Goal: Task Accomplishment & Management: Manage account settings

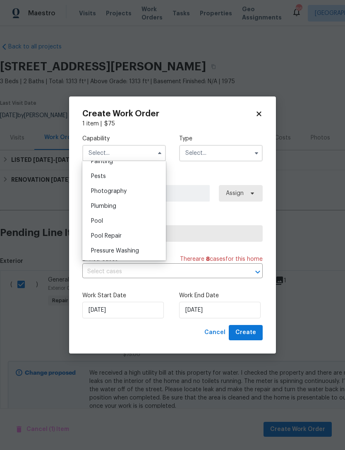
scroll to position [705, 0]
click at [129, 202] on div "Plumbing" at bounding box center [125, 206] width 80 height 15
type input "Plumbing"
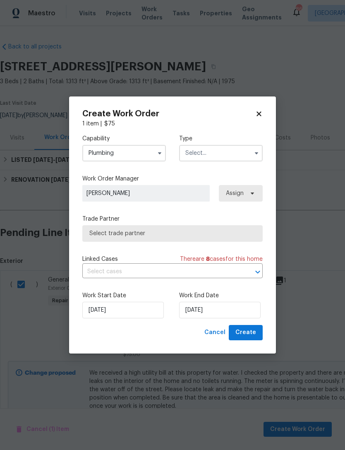
click at [229, 158] on input "text" at bounding box center [221, 153] width 84 height 17
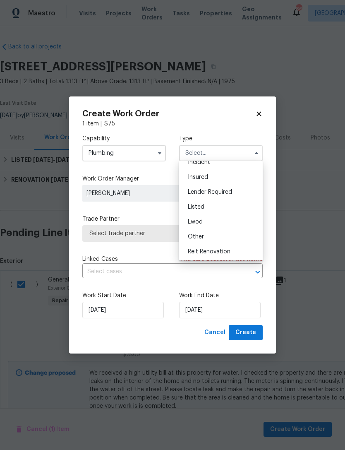
scroll to position [39, 0]
click at [232, 203] on div "Listed" at bounding box center [221, 206] width 80 height 15
type input "Listed"
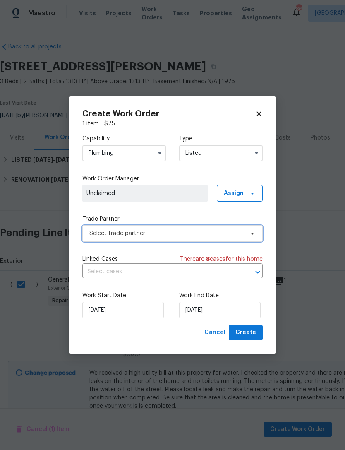
click at [223, 232] on span "Select trade partner" at bounding box center [166, 234] width 155 height 8
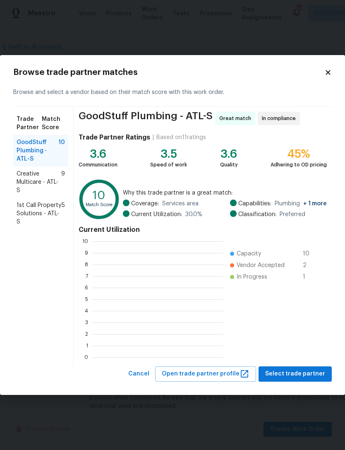
scroll to position [116, 131]
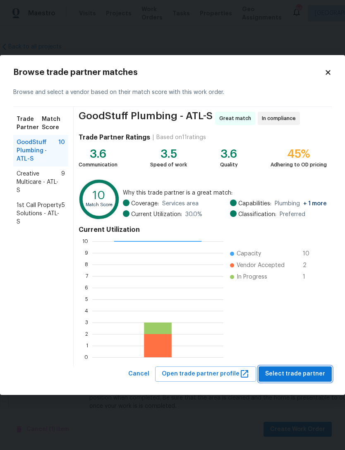
click at [292, 367] on button "Select trade partner" at bounding box center [295, 374] width 73 height 15
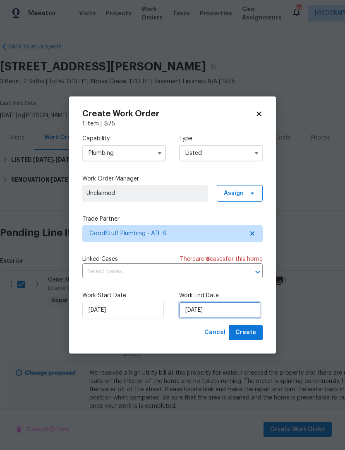
click at [219, 315] on input "[DATE]" at bounding box center [220, 310] width 82 height 17
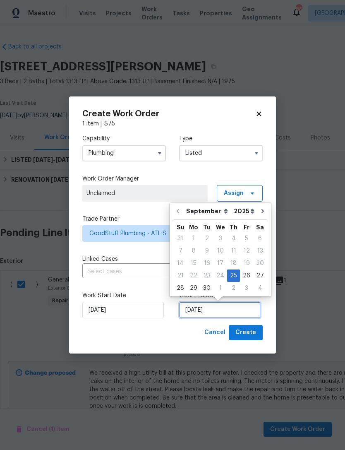
scroll to position [15, 0]
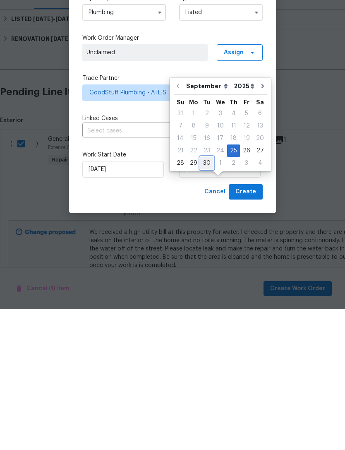
click at [207, 298] on div "30" at bounding box center [207, 304] width 13 height 12
type input "9/30/2025"
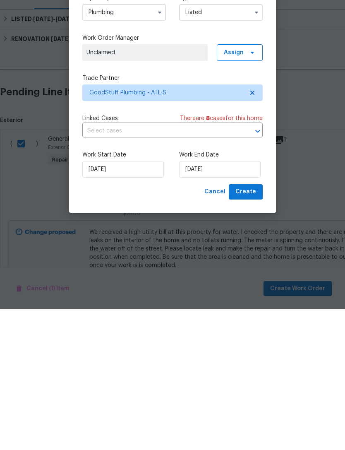
scroll to position [27, 0]
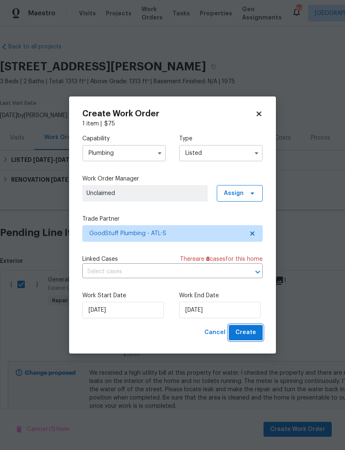
click at [254, 333] on span "Create" at bounding box center [246, 333] width 21 height 10
checkbox input "false"
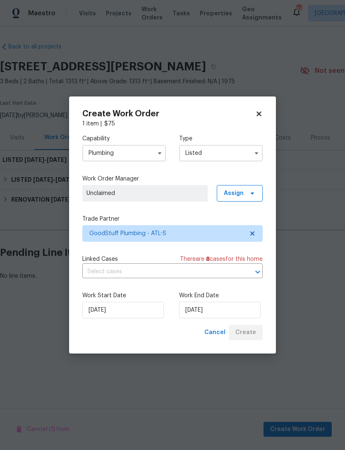
scroll to position [0, 0]
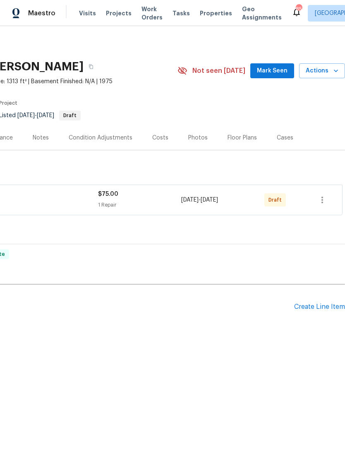
scroll to position [0, 123]
click at [326, 200] on icon "button" at bounding box center [323, 200] width 10 height 10
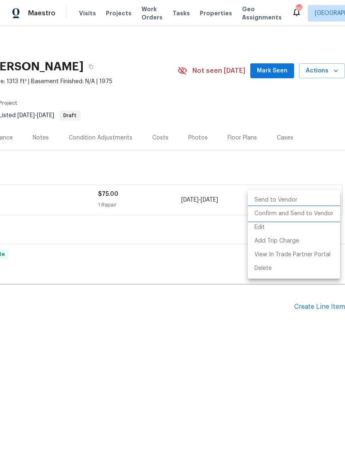
click at [311, 216] on li "Confirm and Send to Vendor" at bounding box center [294, 214] width 92 height 14
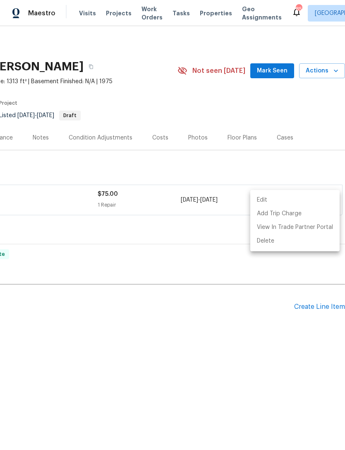
click at [290, 170] on div at bounding box center [172, 225] width 345 height 450
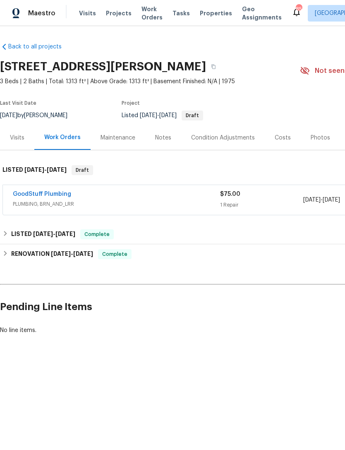
scroll to position [0, 0]
click at [50, 193] on link "GoodStuff Plumbing" at bounding box center [42, 194] width 58 height 6
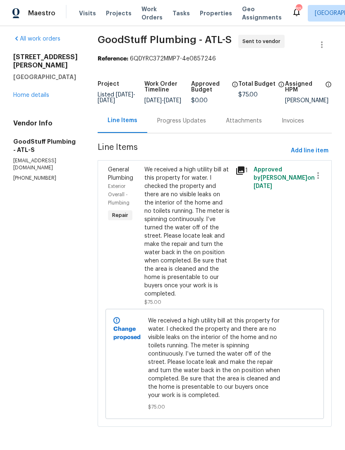
scroll to position [9, 0]
click at [36, 92] on link "Home details" at bounding box center [31, 95] width 36 height 6
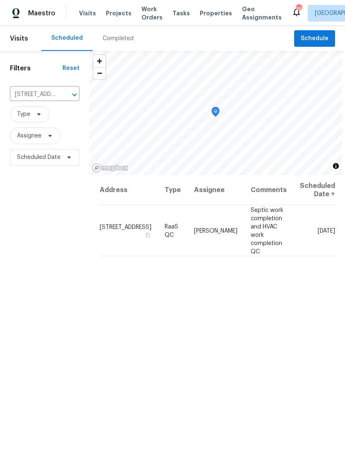
click at [49, 93] on input "[STREET_ADDRESS]" at bounding box center [33, 94] width 46 height 13
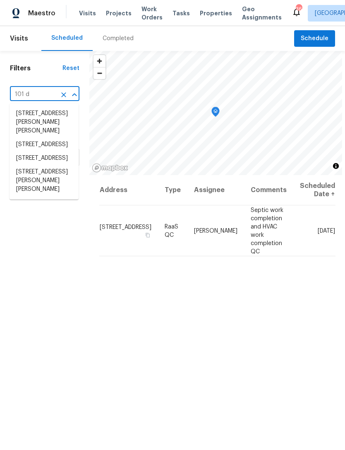
type input "101 do"
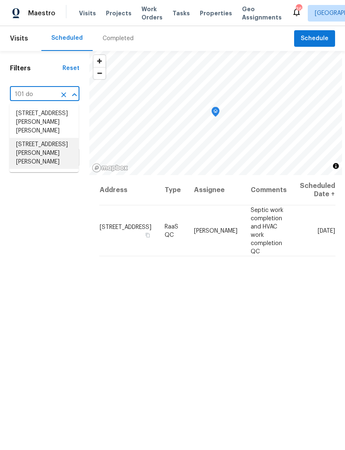
click at [59, 142] on li "[STREET_ADDRESS][PERSON_NAME][PERSON_NAME]" at bounding box center [44, 153] width 69 height 31
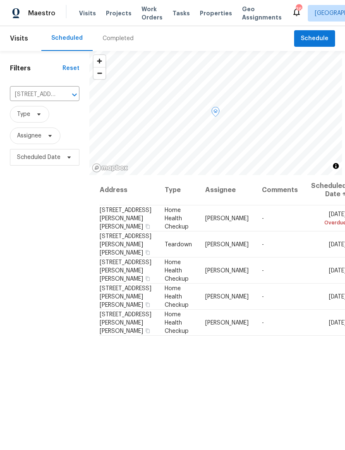
click at [305, 258] on td "[DATE]" at bounding box center [326, 245] width 42 height 26
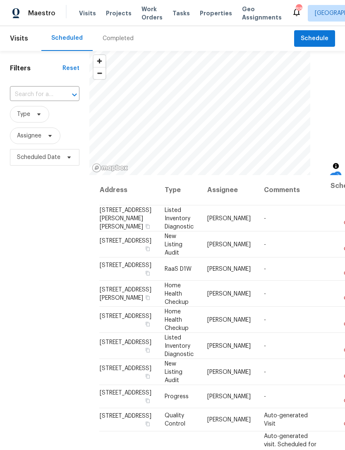
click at [55, 96] on input "text" at bounding box center [33, 94] width 46 height 13
type input "101 do"
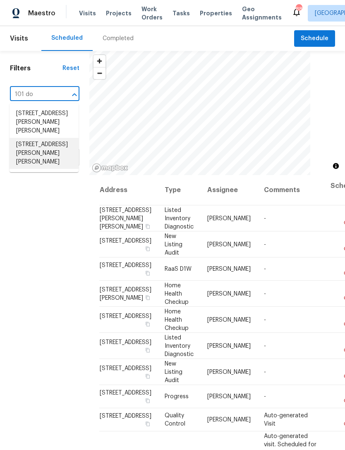
click at [53, 143] on li "[STREET_ADDRESS][PERSON_NAME][PERSON_NAME]" at bounding box center [44, 153] width 69 height 31
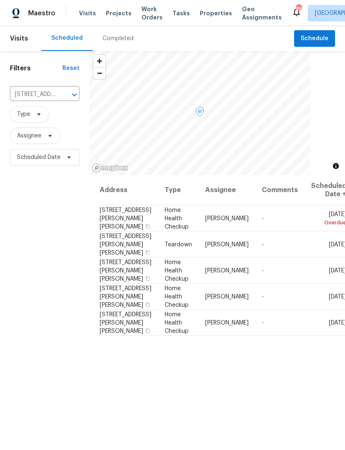
click at [0, 0] on icon at bounding box center [0, 0] width 0 height 0
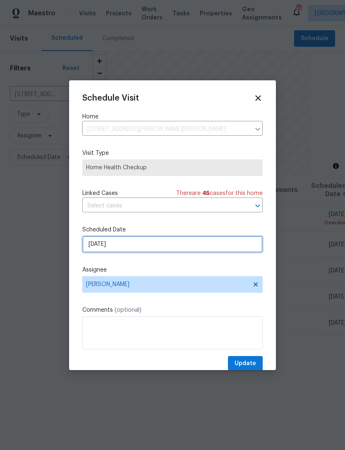
click at [181, 248] on input "[DATE]" at bounding box center [172, 244] width 181 height 17
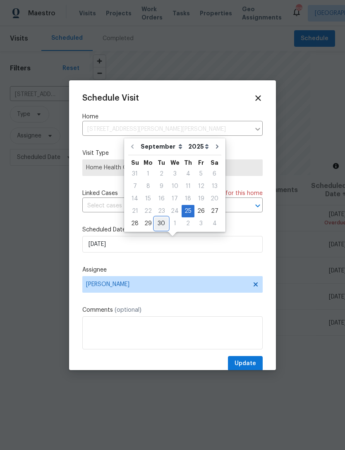
click at [162, 224] on div "30" at bounding box center [161, 224] width 13 height 12
type input "9/30/2025"
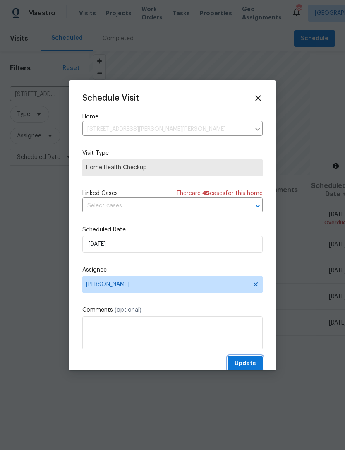
click at [259, 368] on button "Update" at bounding box center [245, 363] width 35 height 15
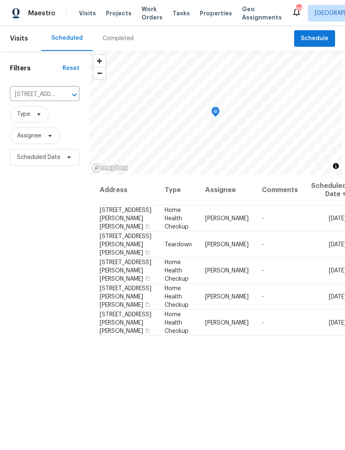
click at [56, 97] on input "101 Dodd St, Fairburn, GA 30213" at bounding box center [33, 94] width 46 height 13
type input "2761 whis"
click at [61, 118] on li "2761 Whisper Ct, Douglasville, GA 30135" at bounding box center [46, 114] width 72 height 14
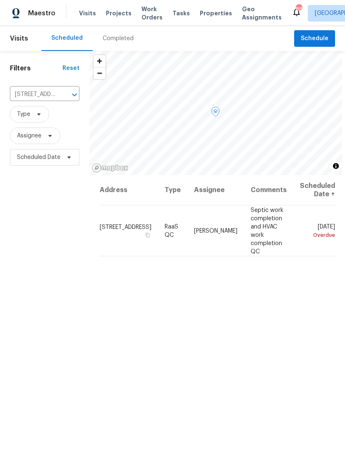
click at [0, 0] on icon at bounding box center [0, 0] width 0 height 0
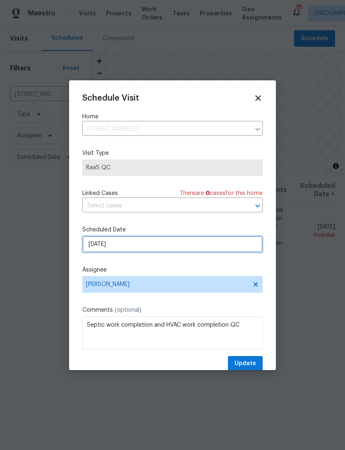
click at [167, 245] on input "9/25/2025" at bounding box center [172, 244] width 181 height 17
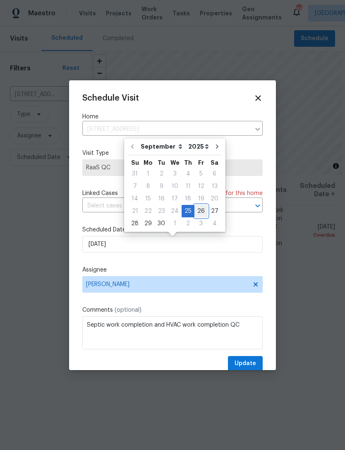
click at [198, 211] on div "26" at bounding box center [201, 211] width 13 height 12
type input "9/26/2025"
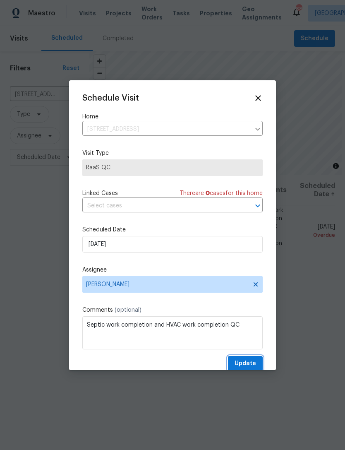
click at [252, 369] on span "Update" at bounding box center [246, 364] width 22 height 10
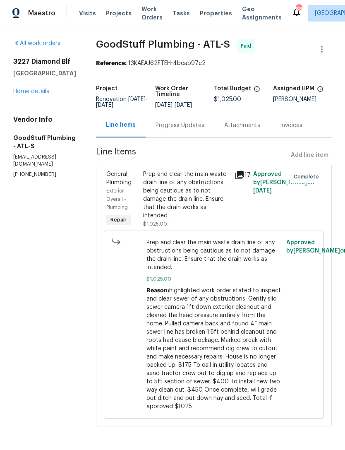
click at [38, 93] on link "Home details" at bounding box center [31, 92] width 36 height 6
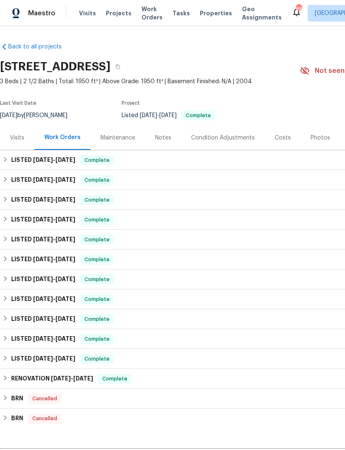
click at [314, 140] on div "Photos" at bounding box center [320, 138] width 19 height 8
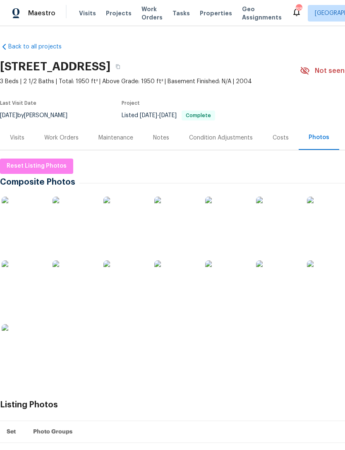
click at [183, 233] on img at bounding box center [175, 217] width 41 height 41
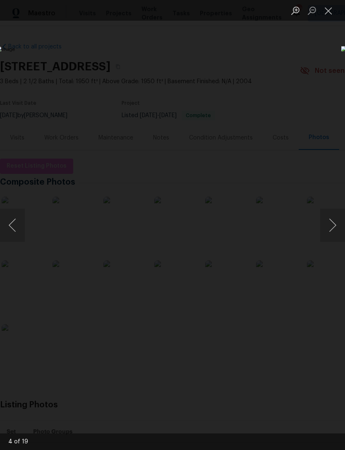
click at [329, 222] on button "Next image" at bounding box center [333, 225] width 25 height 33
click at [327, 72] on div "Lightbox" at bounding box center [172, 225] width 345 height 450
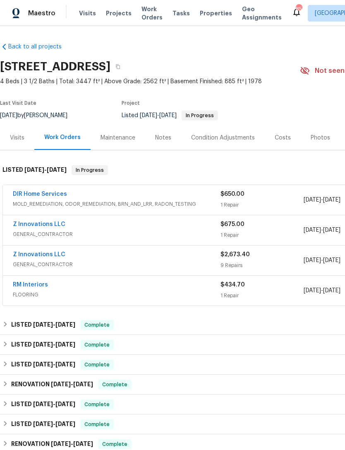
click at [43, 256] on link "Z Innovations LLC" at bounding box center [39, 255] width 53 height 6
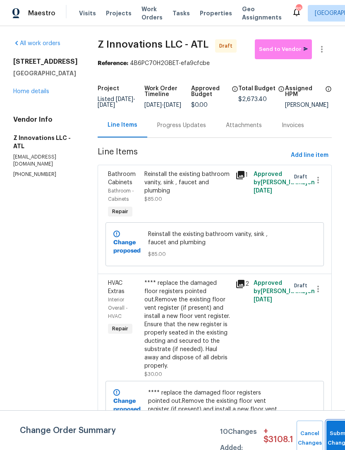
click at [333, 438] on span "Submit Changes" at bounding box center [340, 438] width 18 height 19
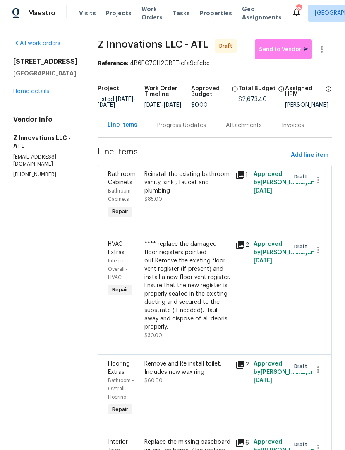
click at [39, 94] on link "Home details" at bounding box center [31, 92] width 36 height 6
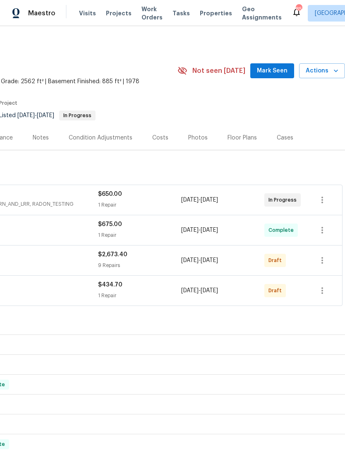
scroll to position [0, 123]
click at [324, 262] on icon "button" at bounding box center [323, 261] width 10 height 10
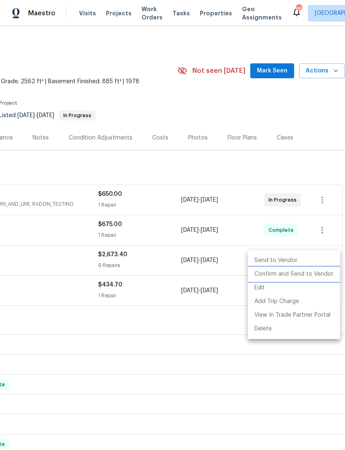
click at [306, 275] on li "Confirm and Send to Vendor" at bounding box center [294, 275] width 92 height 14
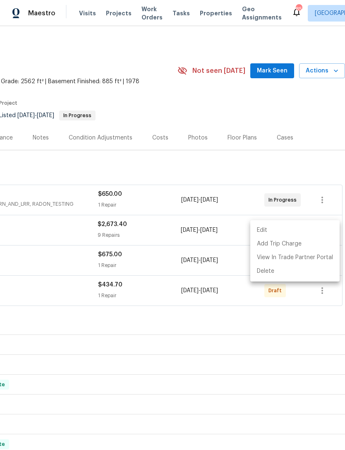
click at [308, 164] on div at bounding box center [172, 225] width 345 height 450
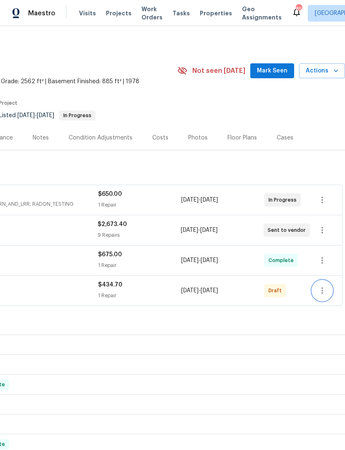
click at [327, 294] on icon "button" at bounding box center [323, 291] width 10 height 10
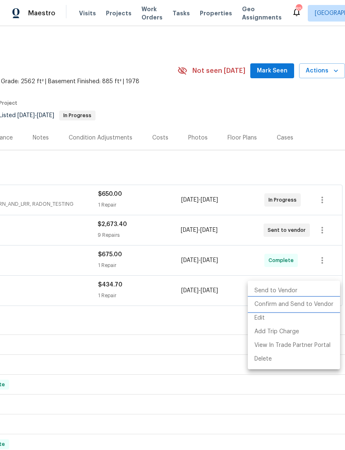
click at [304, 306] on li "Confirm and Send to Vendor" at bounding box center [294, 305] width 92 height 14
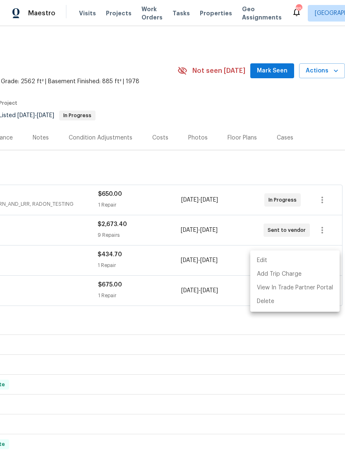
click at [319, 151] on div at bounding box center [172, 225] width 345 height 450
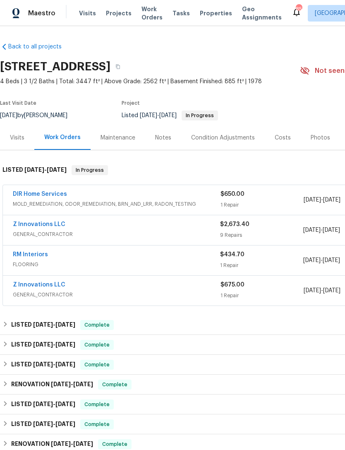
scroll to position [0, 0]
click at [49, 222] on link "Z Innovations LLC" at bounding box center [39, 225] width 53 height 6
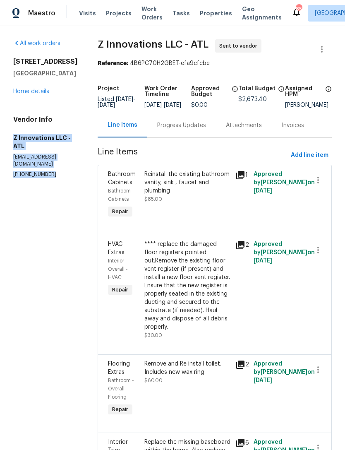
click at [40, 94] on link "Home details" at bounding box center [31, 92] width 36 height 6
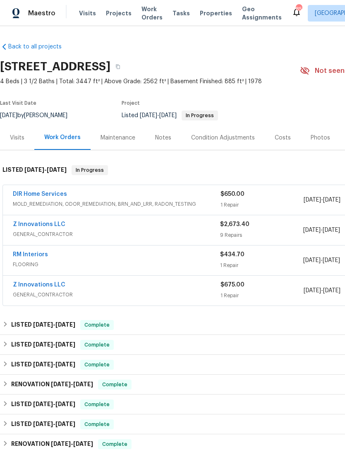
click at [36, 256] on link "RM Interiors" at bounding box center [30, 255] width 35 height 6
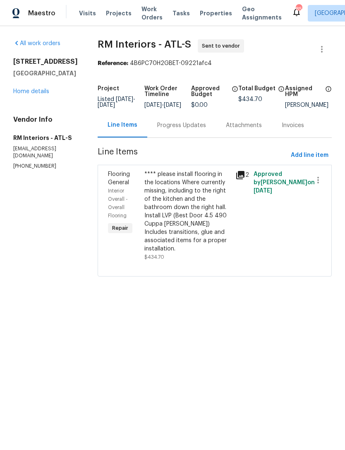
click at [185, 130] on div "Progress Updates" at bounding box center [181, 125] width 49 height 8
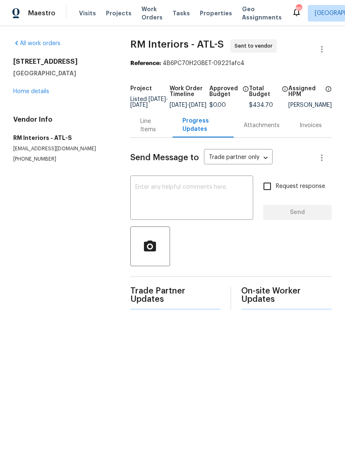
click at [196, 205] on textarea at bounding box center [191, 198] width 113 height 29
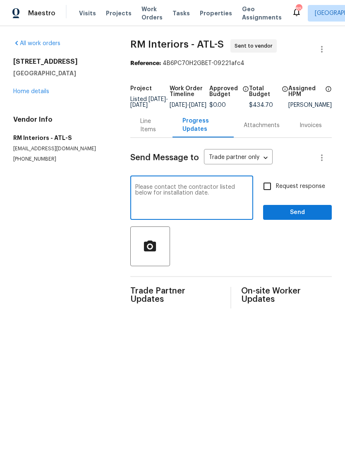
click at [220, 201] on textarea "Please contact the contractor listed below for installation date." at bounding box center [191, 198] width 113 height 29
paste textarea "Z Innovations LLC - ATL reno@zinnovationsga.com (470) 210-1536"
type textarea "Please contact the contractor listed below for installation date. Z Innovations…"
click at [272, 190] on input "Request response" at bounding box center [267, 186] width 17 height 17
checkbox input "true"
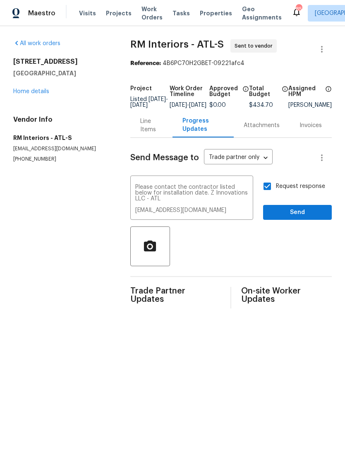
click at [293, 218] on span "Send" at bounding box center [298, 213] width 56 height 10
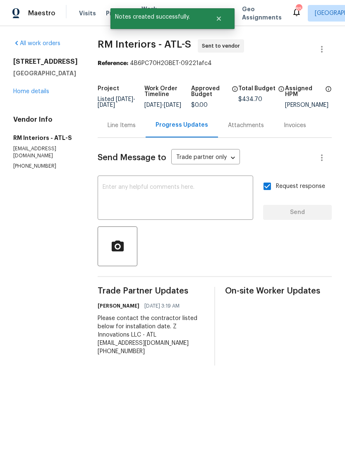
click at [43, 92] on link "Home details" at bounding box center [31, 92] width 36 height 6
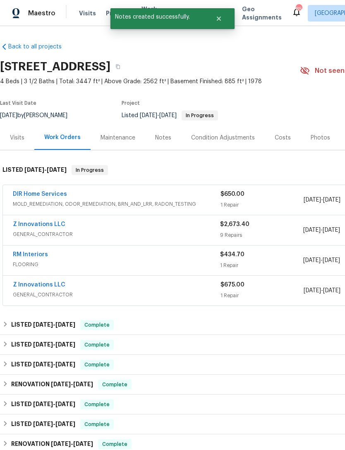
click at [50, 223] on link "Z Innovations LLC" at bounding box center [39, 225] width 53 height 6
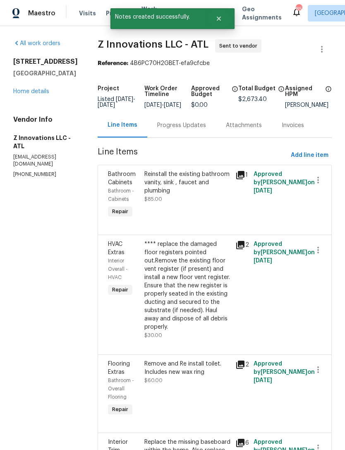
click at [186, 130] on div "Progress Updates" at bounding box center [181, 125] width 49 height 8
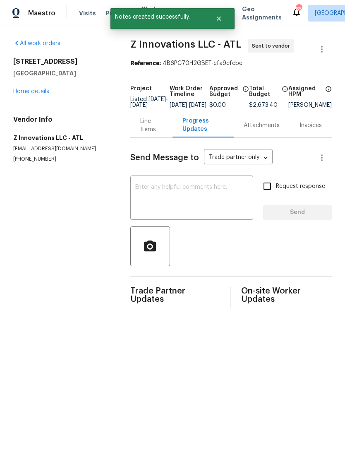
click at [198, 202] on textarea at bounding box center [191, 198] width 113 height 29
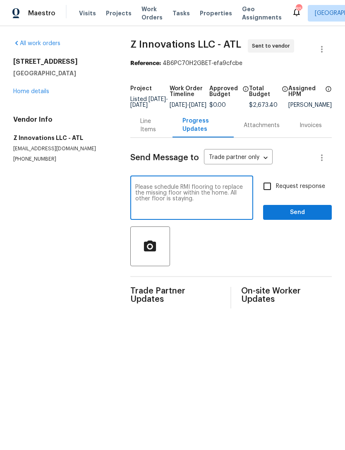
type textarea "Please schedule RMI flooring to replace the missing floor within the home. All …"
click at [267, 195] on input "Request response" at bounding box center [267, 186] width 17 height 17
checkbox input "true"
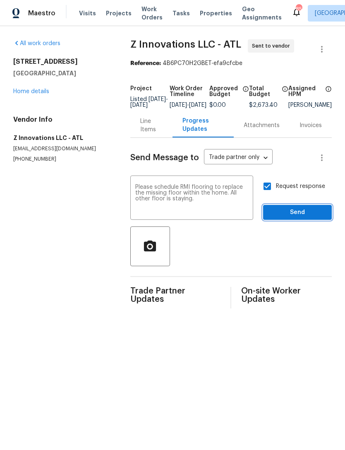
click at [289, 218] on span "Send" at bounding box center [298, 213] width 56 height 10
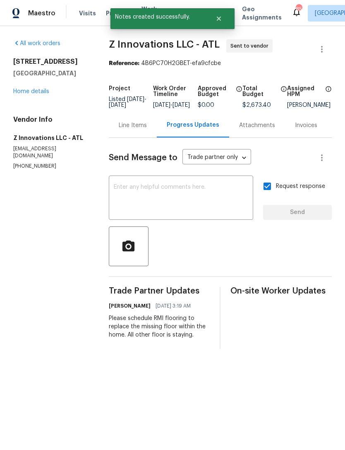
click at [36, 94] on link "Home details" at bounding box center [31, 92] width 36 height 6
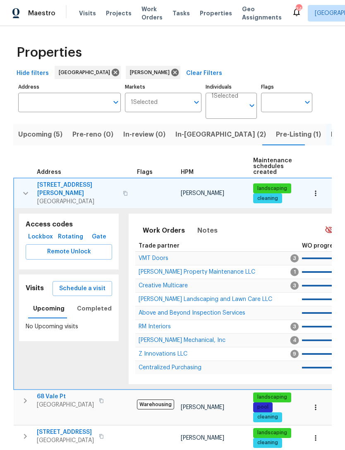
click at [53, 133] on span "Upcoming (5)" at bounding box center [40, 135] width 44 height 12
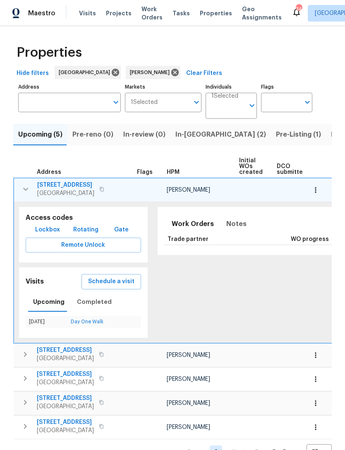
click at [25, 188] on icon "button" at bounding box center [26, 189] width 10 height 10
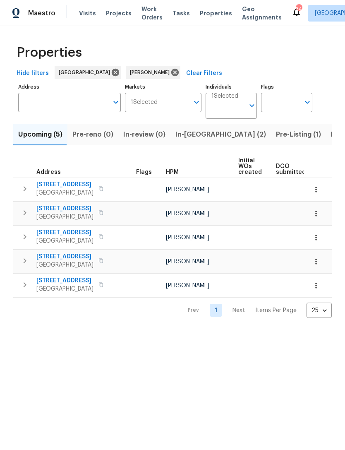
click at [22, 284] on icon "button" at bounding box center [25, 285] width 10 height 10
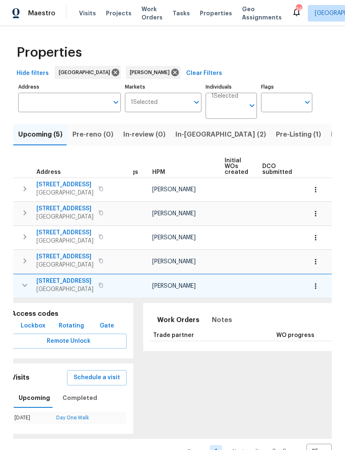
scroll to position [0, 12]
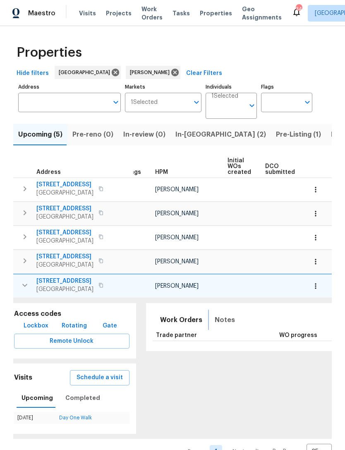
click at [216, 323] on span "Notes" at bounding box center [225, 320] width 20 height 12
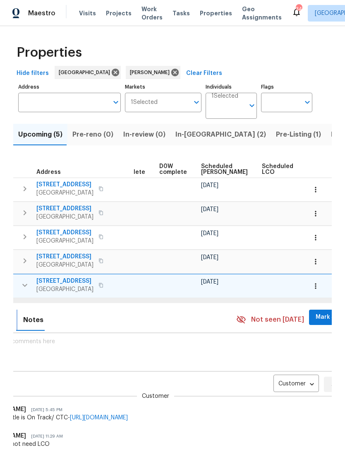
scroll to position [1, 0]
click at [316, 322] on span "Mark Seen" at bounding box center [331, 317] width 31 height 10
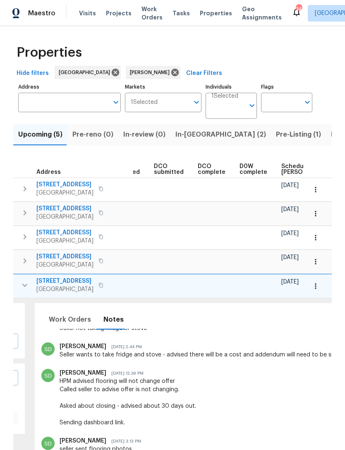
scroll to position [0, 130]
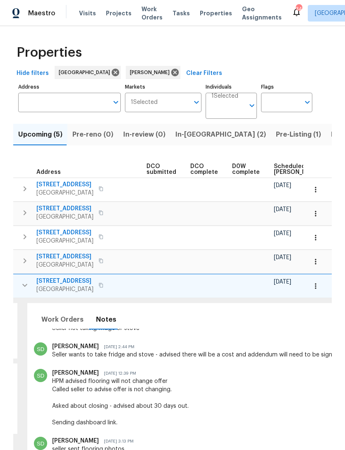
click at [319, 284] on icon "button" at bounding box center [316, 286] width 8 height 8
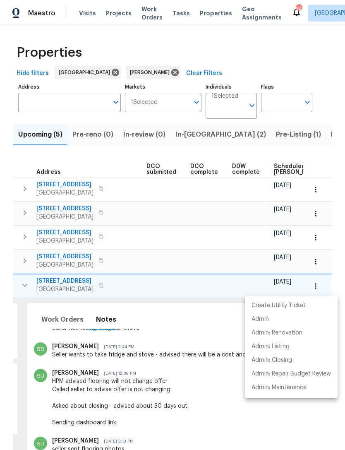
click at [221, 325] on div at bounding box center [172, 225] width 345 height 450
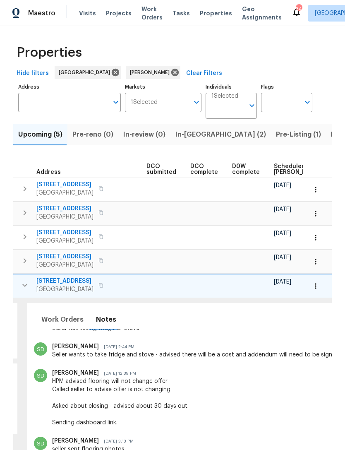
click at [320, 288] on icon "button" at bounding box center [316, 286] width 8 height 8
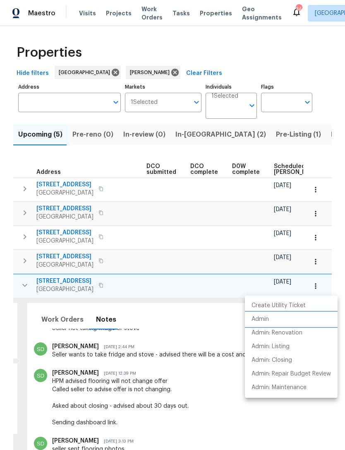
click at [274, 321] on li "Admin" at bounding box center [291, 320] width 93 height 14
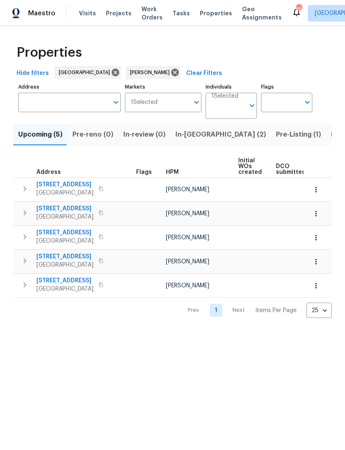
click at [90, 101] on input "Address" at bounding box center [63, 102] width 90 height 19
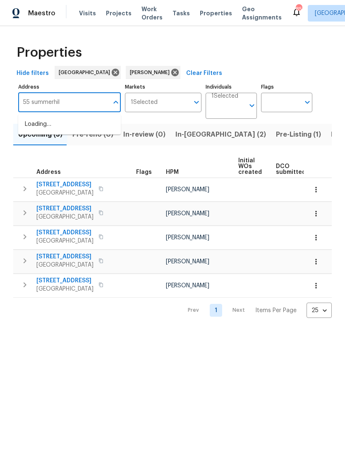
type input "55 summerhill"
click at [95, 124] on li "[STREET_ADDRESS][PERSON_NAME]" at bounding box center [69, 129] width 103 height 22
